Goal: Find specific fact: Find contact information

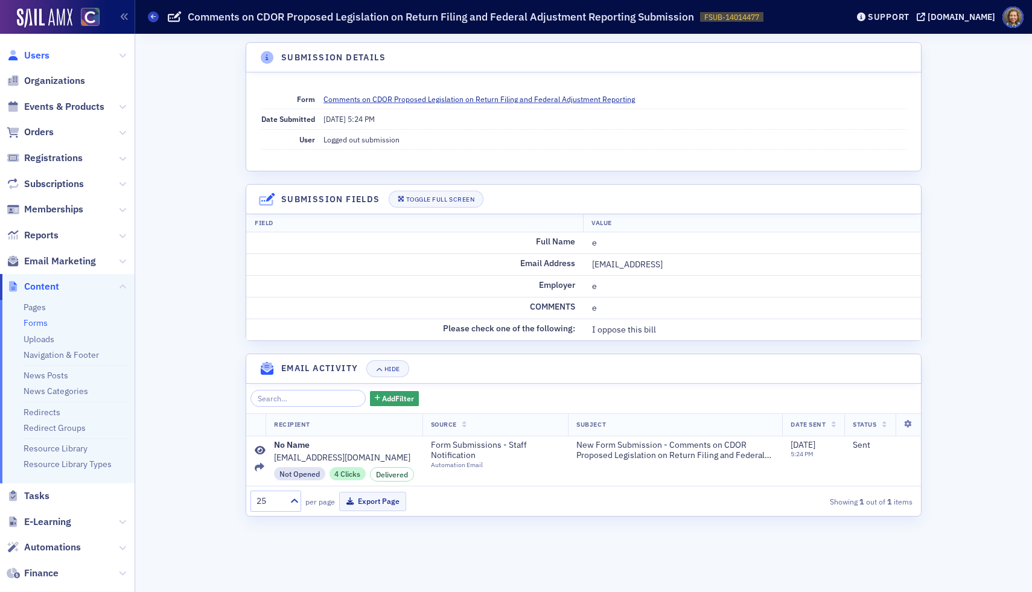
click at [38, 57] on span "Users" at bounding box center [36, 55] width 25 height 13
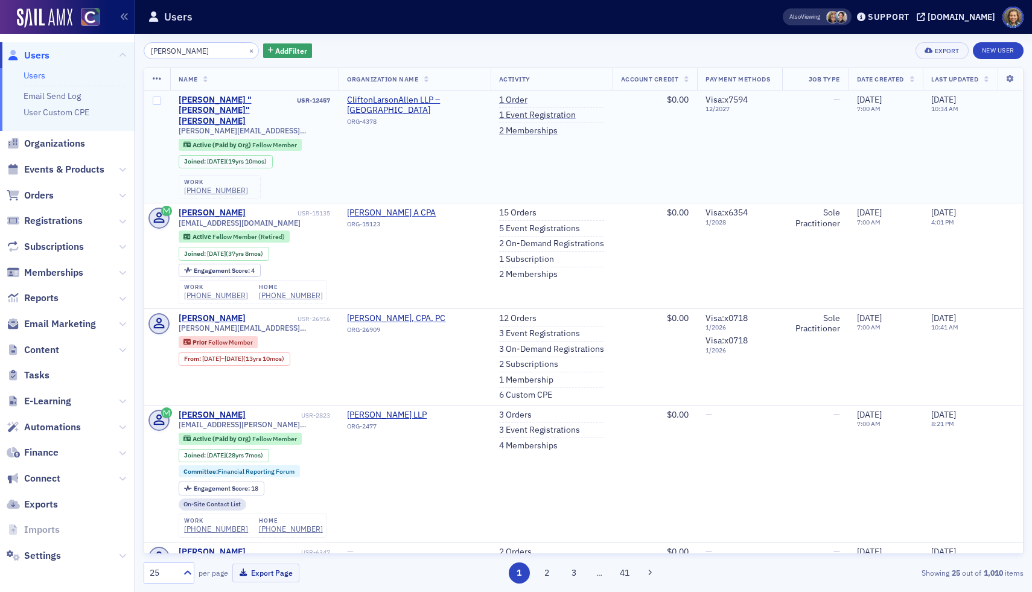
type input "[PERSON_NAME]"
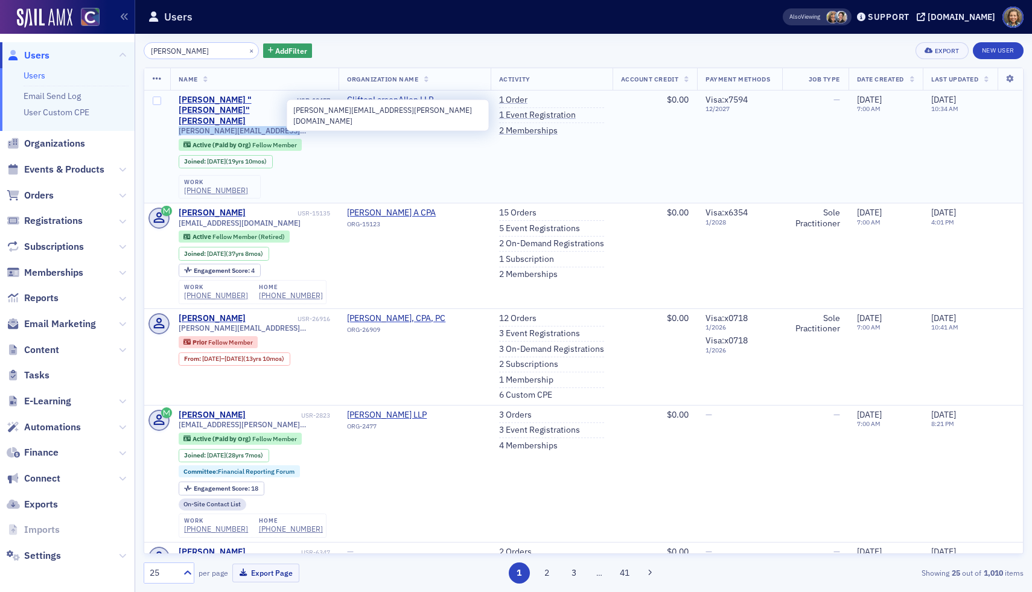
drag, startPoint x: 295, startPoint y: 109, endPoint x: 179, endPoint y: 110, distance: 115.9
click at [179, 126] on div "[PERSON_NAME][EMAIL_ADDRESS][PERSON_NAME][DOMAIN_NAME]" at bounding box center [255, 130] width 152 height 9
copy span "[PERSON_NAME][EMAIL_ADDRESS][PERSON_NAME][DOMAIN_NAME]"
